Goal: Information Seeking & Learning: Check status

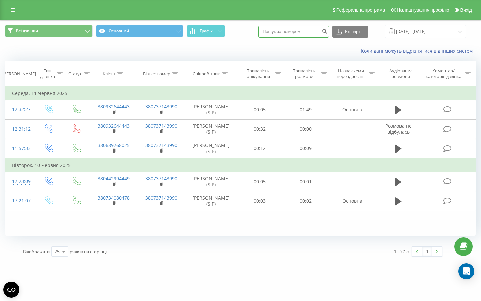
click at [298, 30] on input at bounding box center [293, 32] width 71 height 12
paste input "988643964"
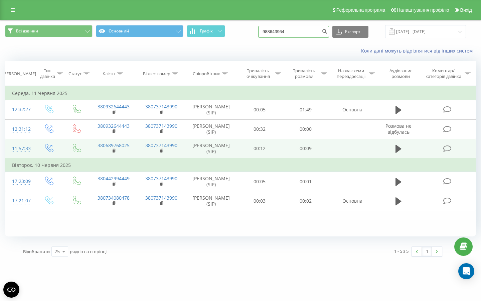
type input "988643964"
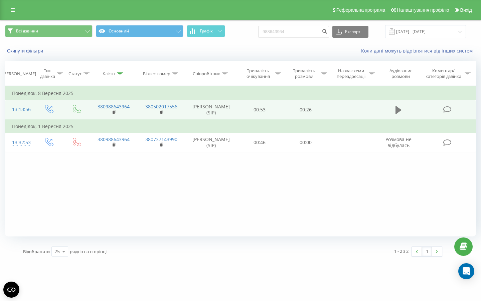
click at [400, 110] on icon at bounding box center [399, 110] width 6 height 8
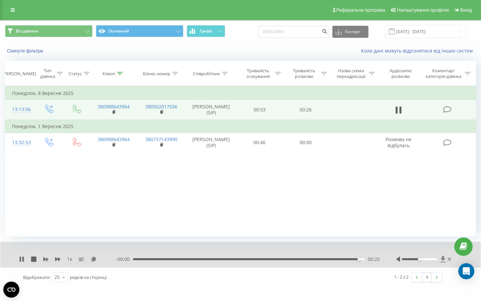
click at [442, 259] on icon at bounding box center [442, 259] width 5 height 6
